Goal: Check status

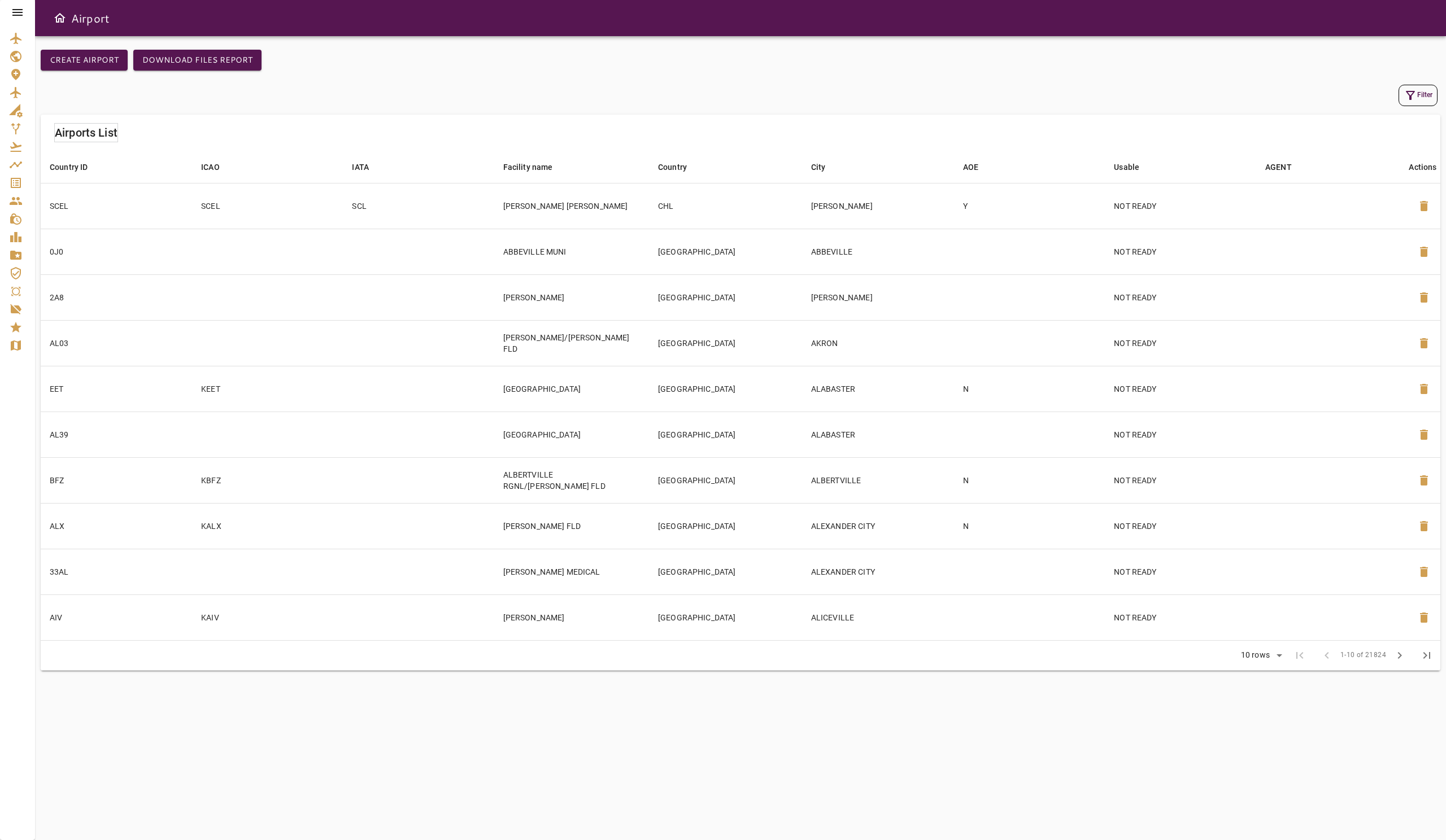
click at [20, 6] on icon at bounding box center [17, 12] width 14 height 14
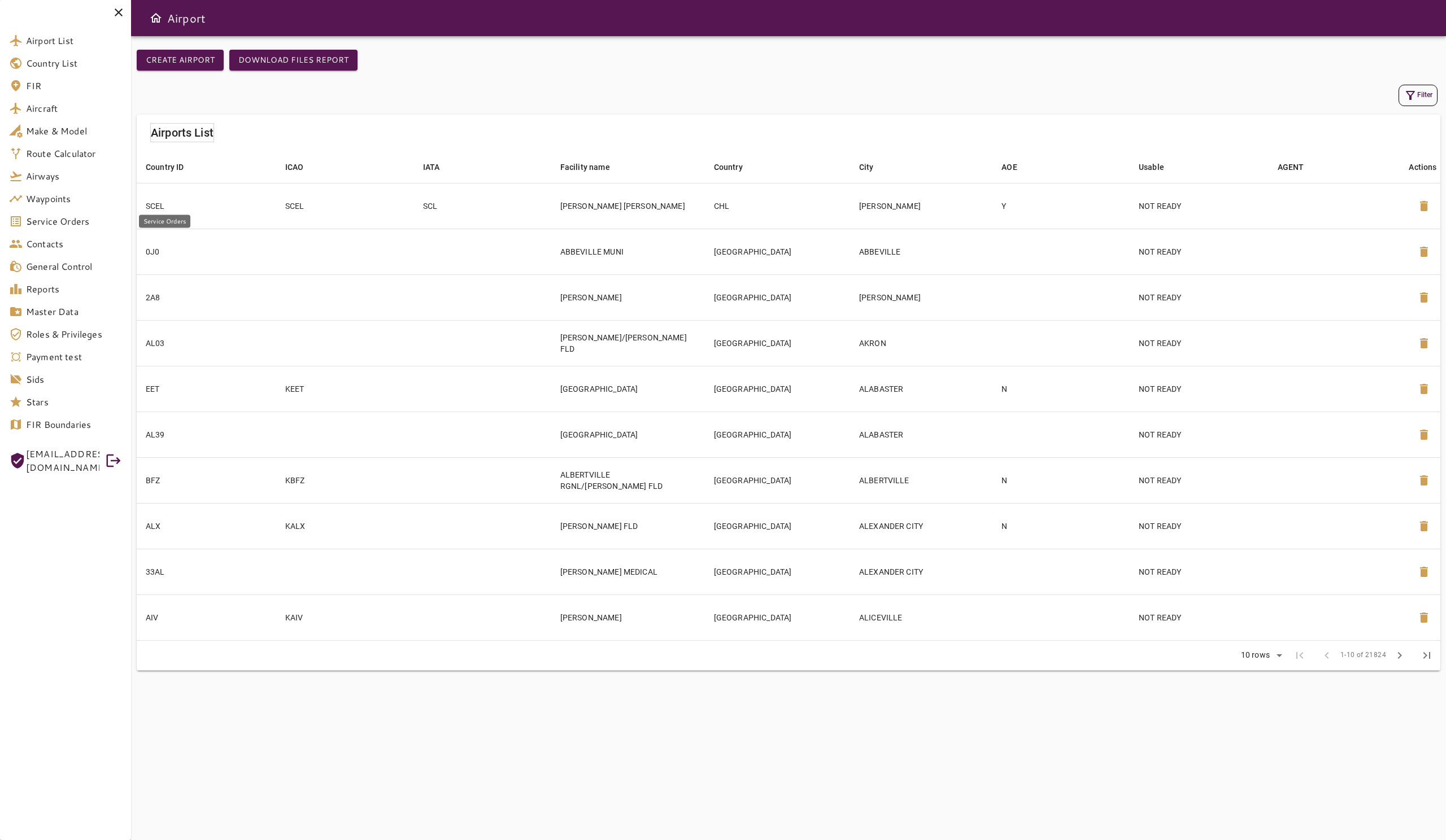
click at [71, 225] on span "Service Orders" at bounding box center [74, 221] width 96 height 14
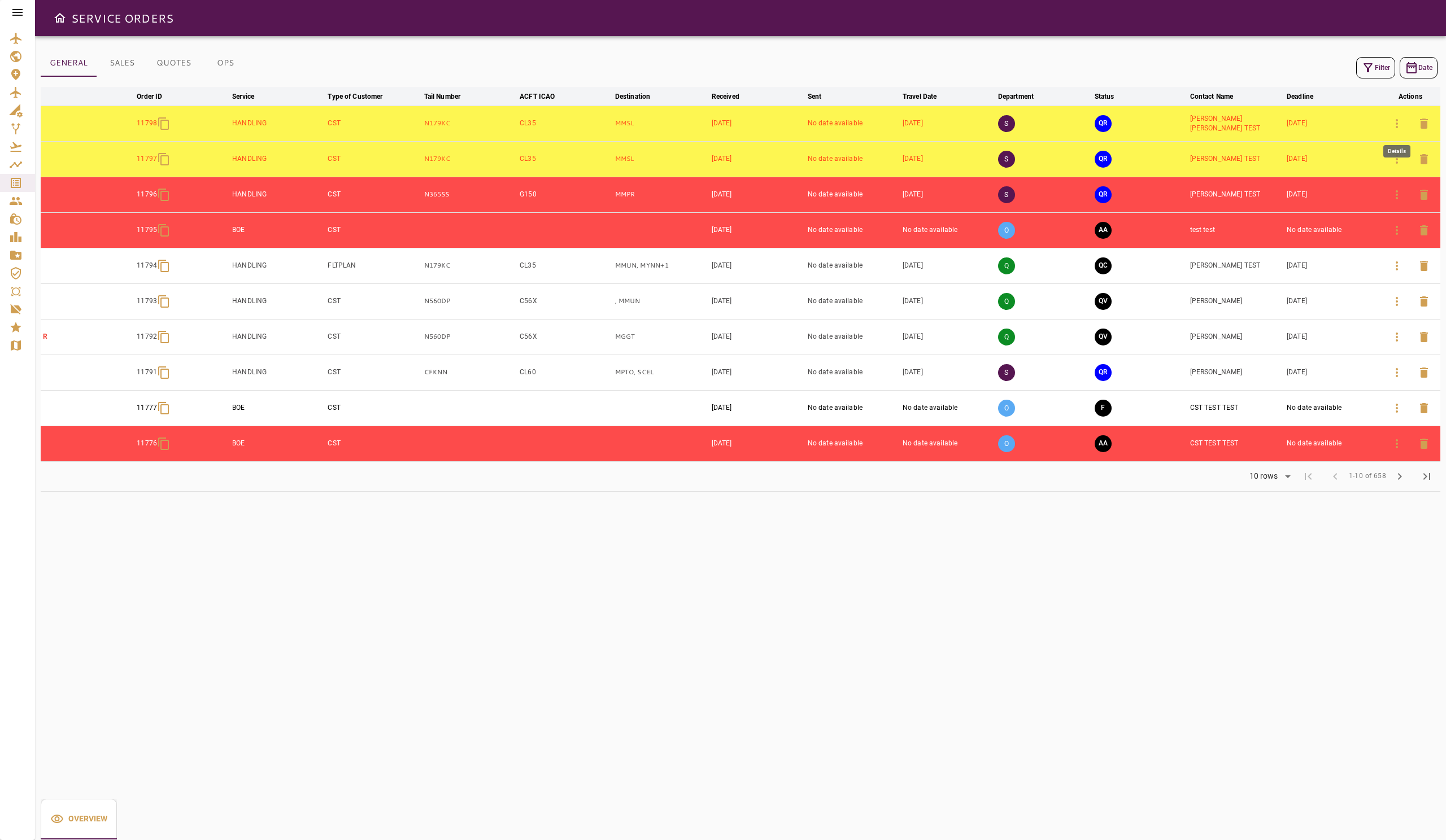
click at [1396, 123] on icon "button" at bounding box center [1396, 123] width 2 height 9
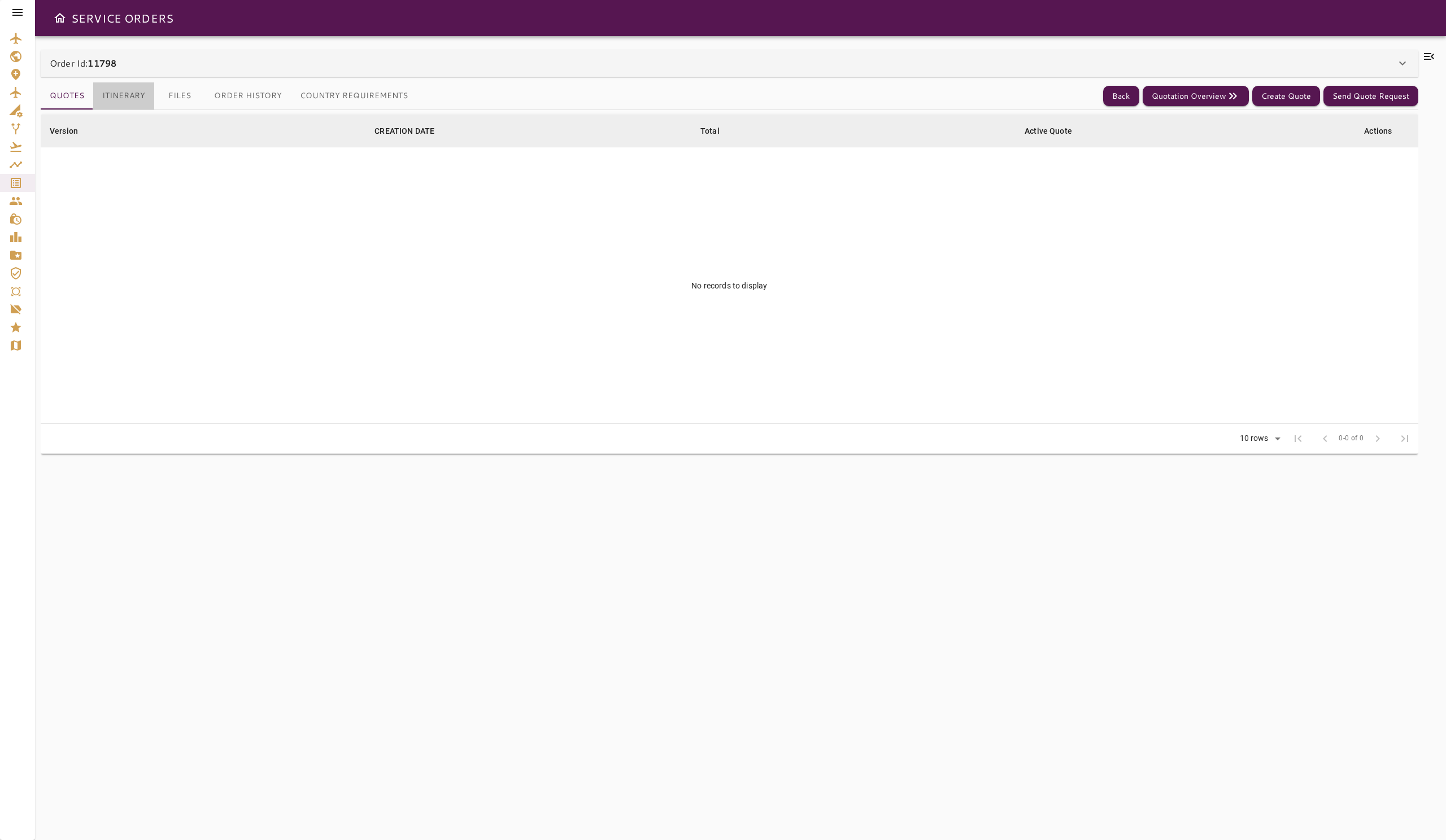
drag, startPoint x: 124, startPoint y: 96, endPoint x: 131, endPoint y: 97, distance: 7.1
click at [125, 97] on button "Itinerary" at bounding box center [123, 96] width 61 height 27
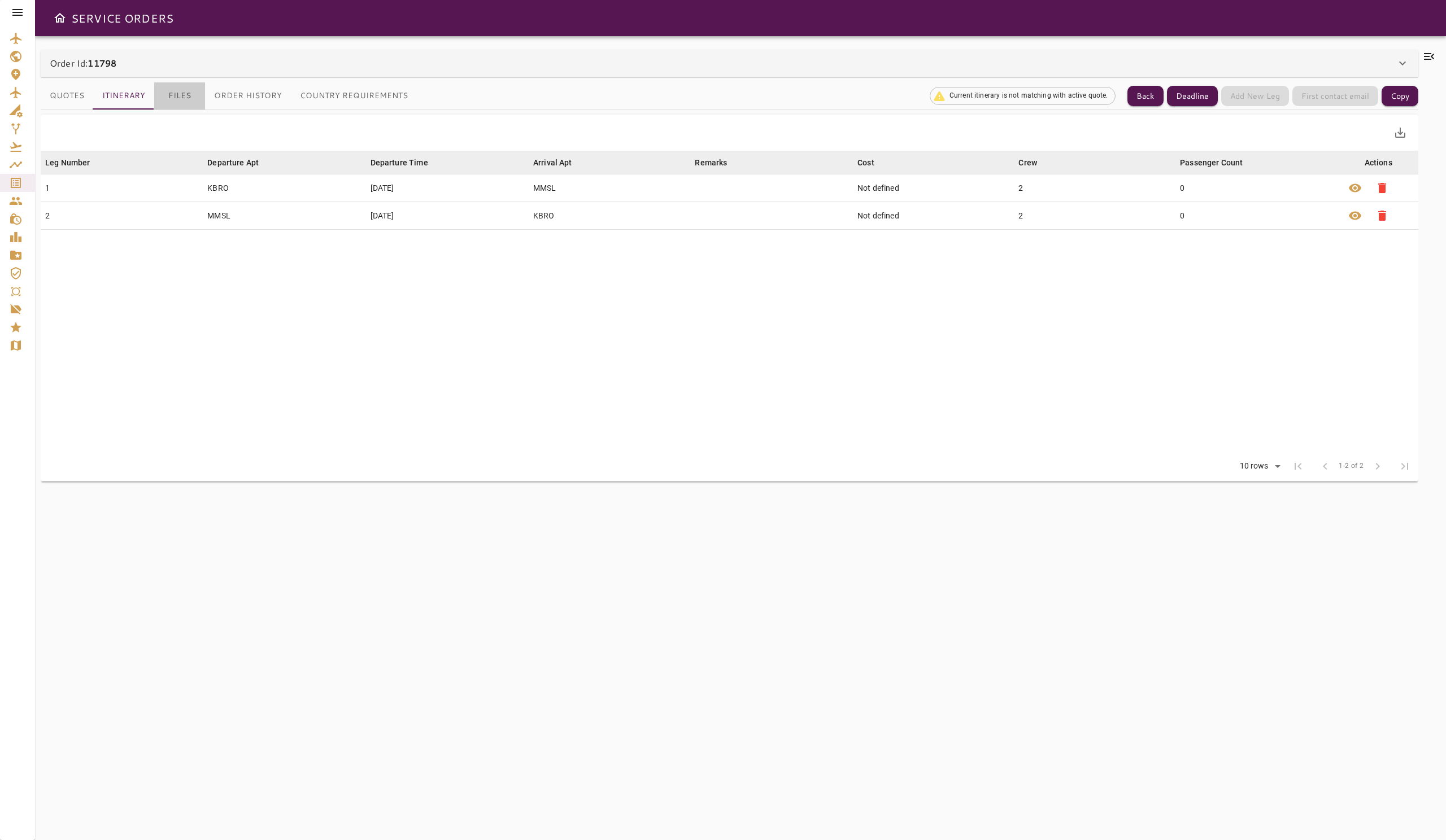
click at [195, 97] on button "Files" at bounding box center [179, 96] width 51 height 27
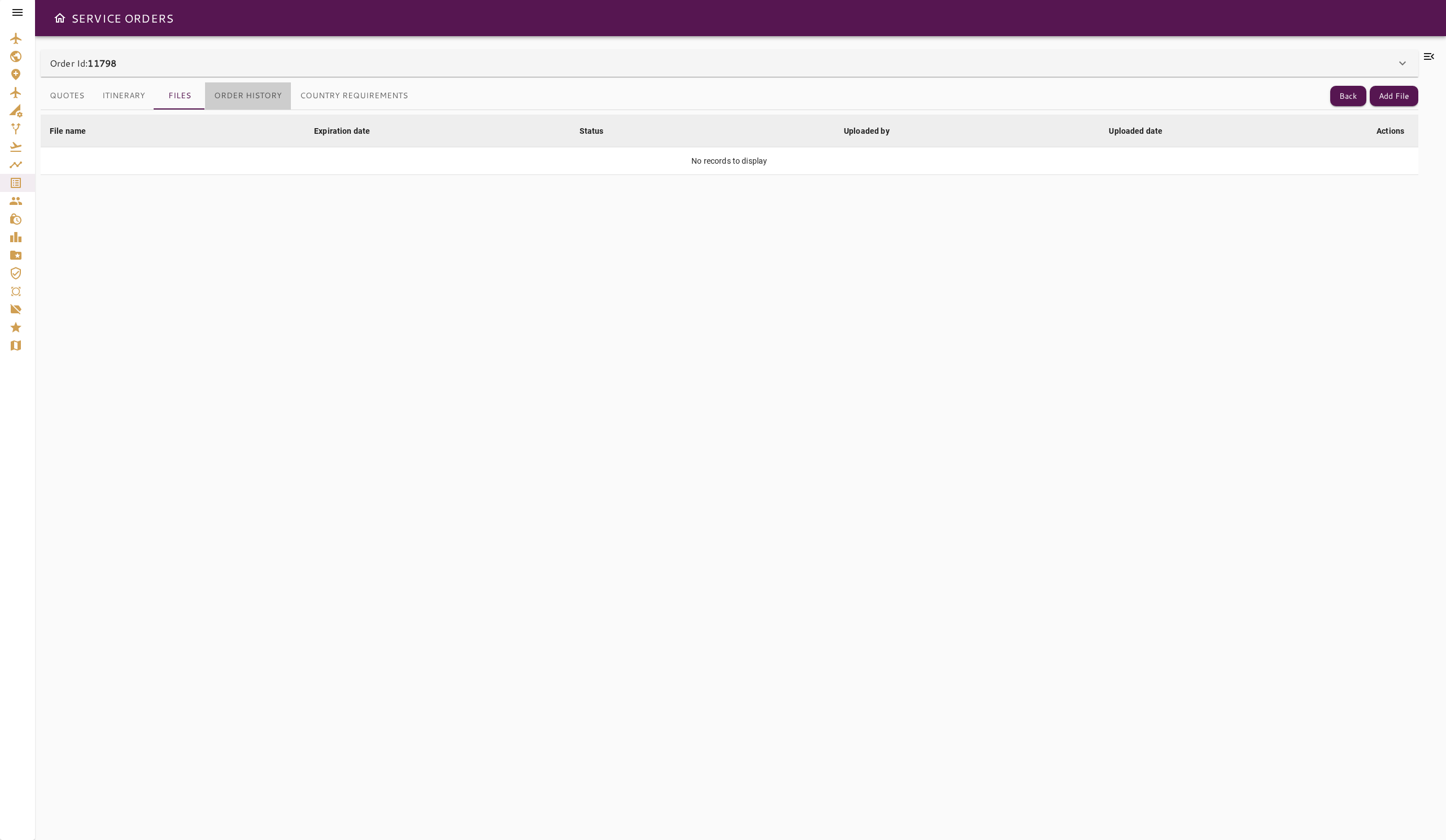
click at [285, 99] on button "Order History" at bounding box center [248, 96] width 86 height 27
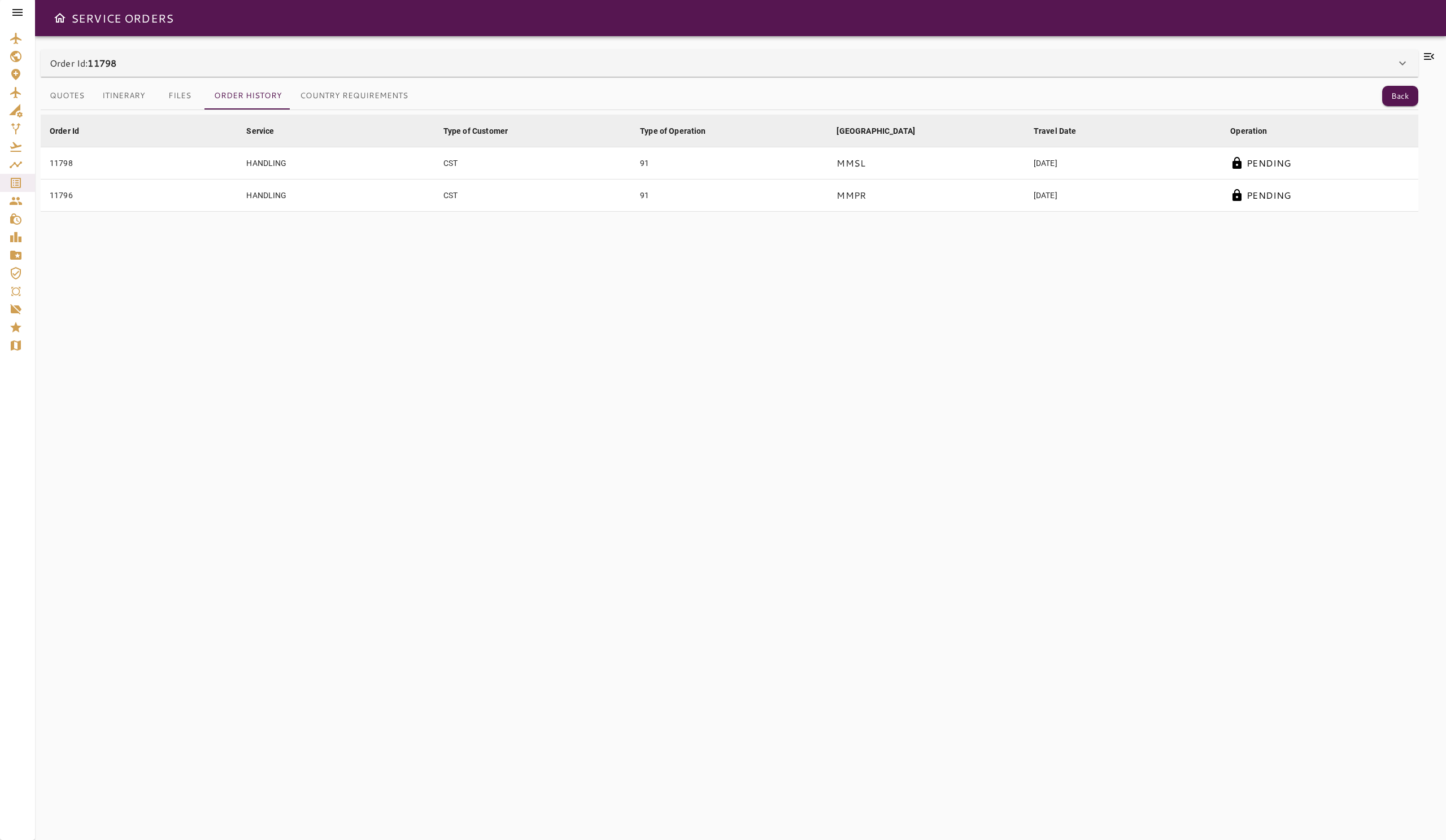
click at [399, 95] on button "Country Requirements" at bounding box center [354, 96] width 126 height 27
